Goal: Navigation & Orientation: Find specific page/section

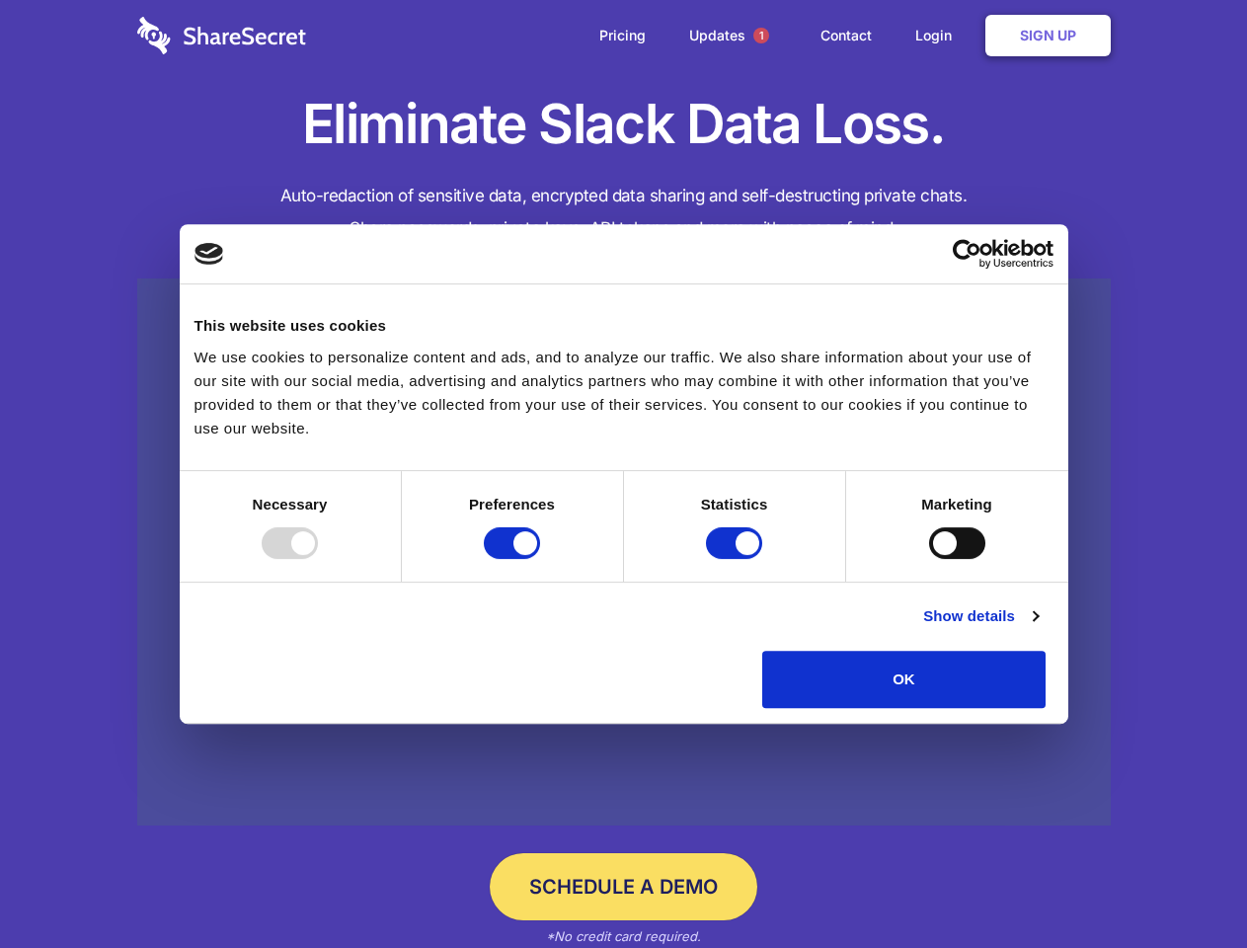
click at [318, 559] on div at bounding box center [290, 543] width 56 height 32
click at [540, 559] on input "Preferences" at bounding box center [512, 543] width 56 height 32
checkbox input "false"
click at [737, 559] on input "Statistics" at bounding box center [734, 543] width 56 height 32
checkbox input "false"
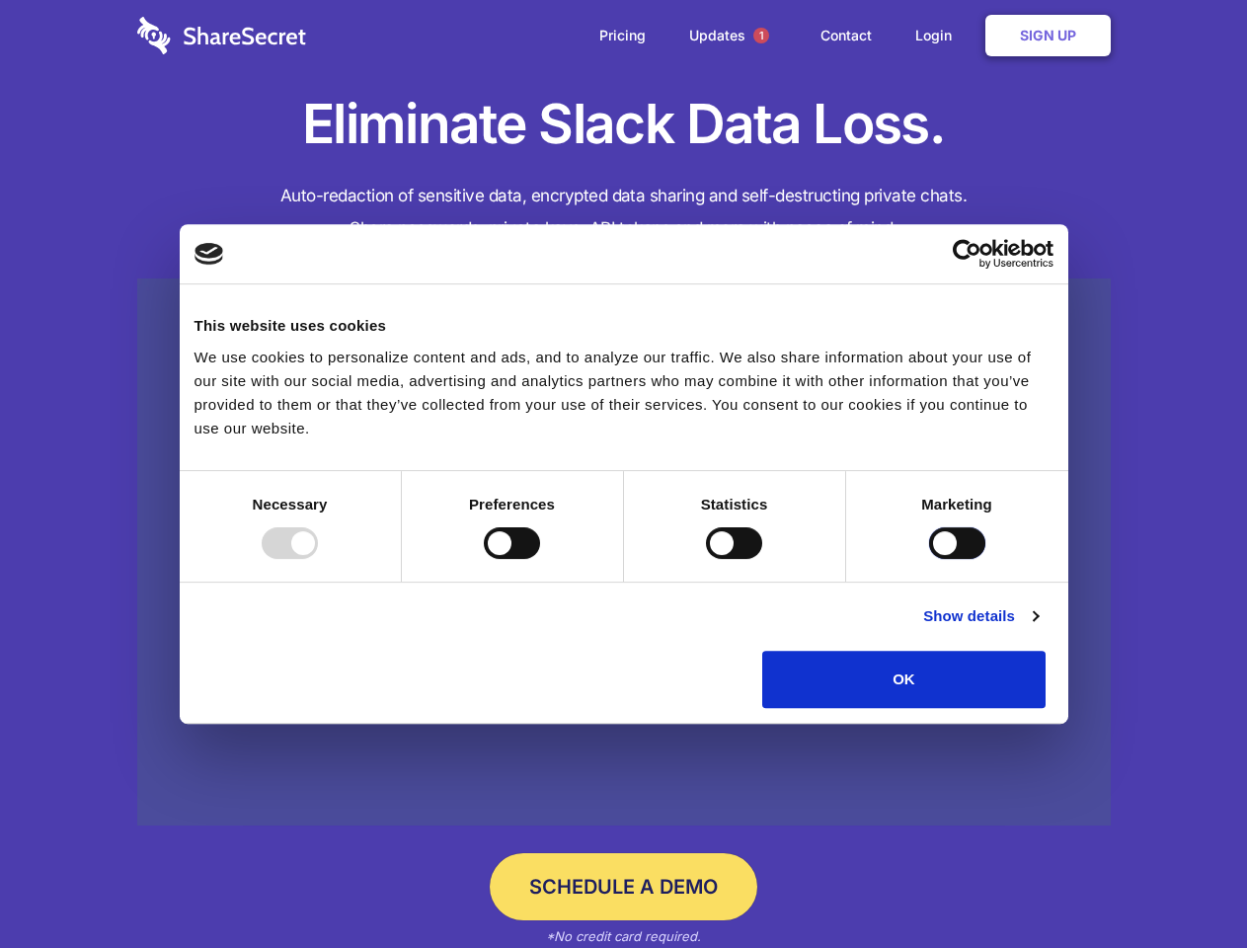
click at [929, 559] on input "Marketing" at bounding box center [957, 543] width 56 height 32
checkbox input "true"
click at [1038, 628] on link "Show details" at bounding box center [980, 616] width 115 height 24
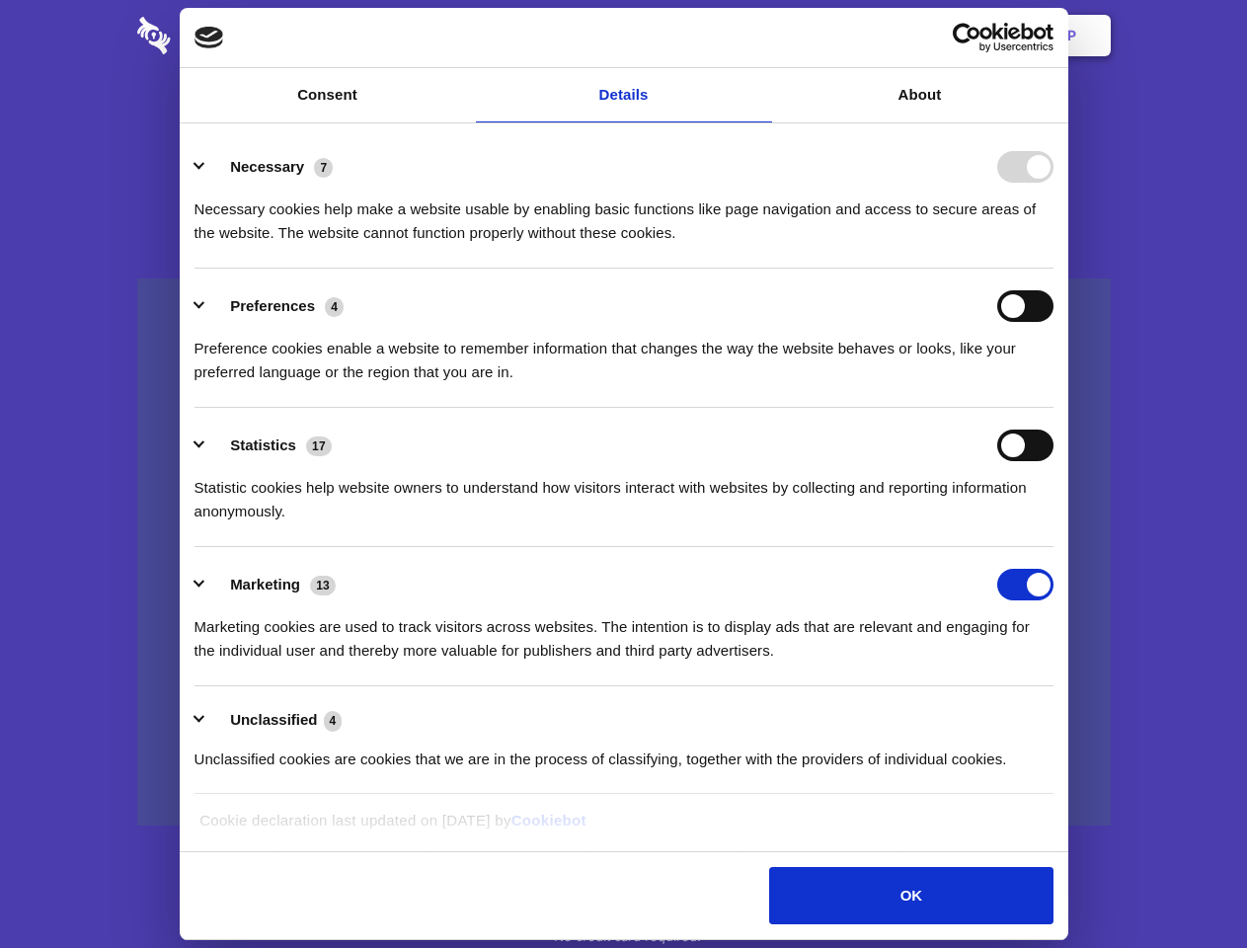
click at [1062, 715] on ul "Necessary 7 Necessary cookies help make a website usable by enabling basic func…" at bounding box center [624, 462] width 878 height 666
click at [760, 36] on span "1" at bounding box center [761, 36] width 16 height 16
